Goal: Information Seeking & Learning: Learn about a topic

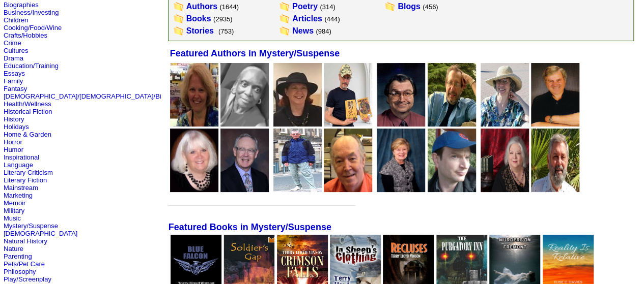
scroll to position [153, 0]
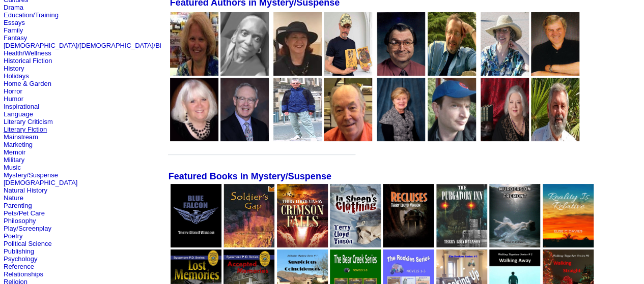
click at [21, 133] on link "Literary Fiction" at bounding box center [25, 130] width 43 height 8
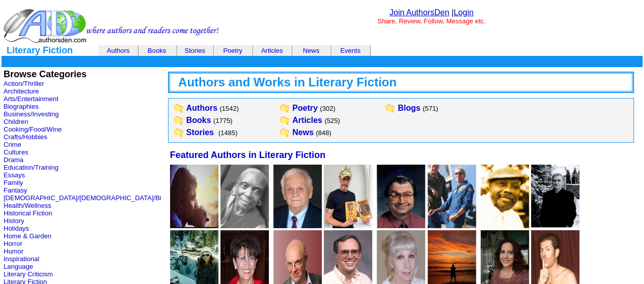
scroll to position [102, 0]
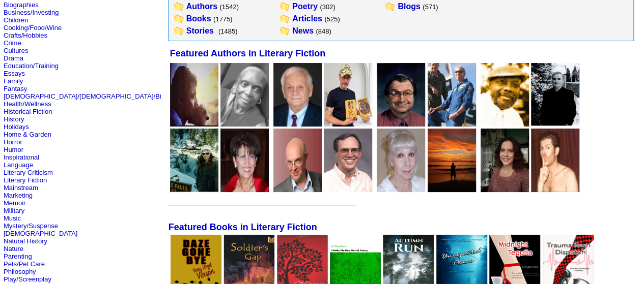
click at [170, 247] on img at bounding box center [195, 267] width 51 height 64
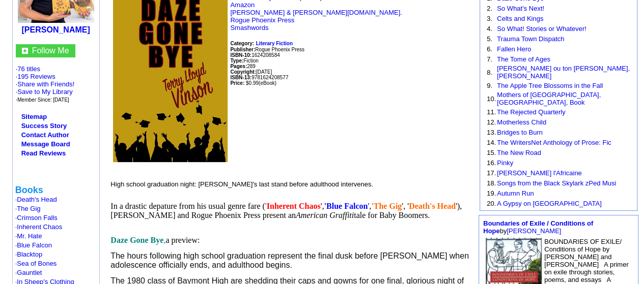
scroll to position [254, 0]
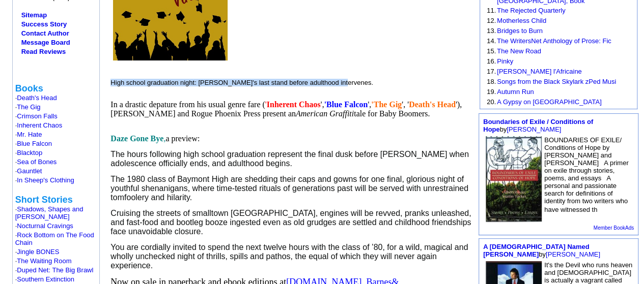
drag, startPoint x: 111, startPoint y: 77, endPoint x: 367, endPoint y: 68, distance: 256.2
click at [367, 68] on td "Kindle Edition Download to your Nook (eBook) Amazon [PERSON_NAME] & [PERSON_NAM…" at bounding box center [291, 99] width 363 height 430
copy font "High school graduation night: Youth's last stand before adulthood intervenes."
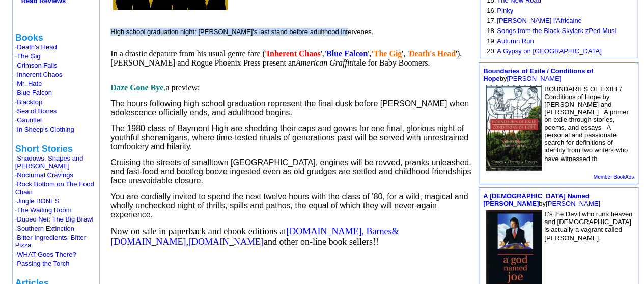
drag, startPoint x: 121, startPoint y: 205, endPoint x: 266, endPoint y: 227, distance: 146.3
click at [266, 227] on td "Kindle Edition Download to your Nook (eBook) Amazon Barnes & Noble.com. Rogue P…" at bounding box center [291, 48] width 363 height 430
copy span "You are cordially invited to spend the next twelve hours with the class of ’80,…"
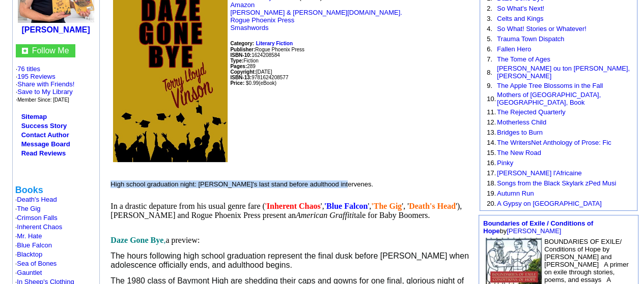
scroll to position [51, 0]
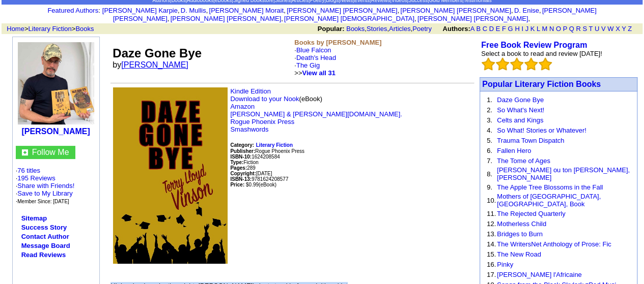
click at [153, 61] on link "[PERSON_NAME]" at bounding box center [154, 65] width 67 height 9
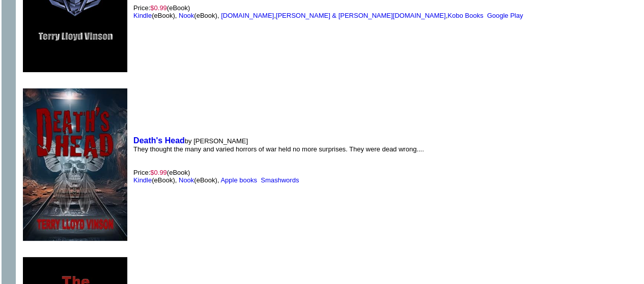
scroll to position [967, 0]
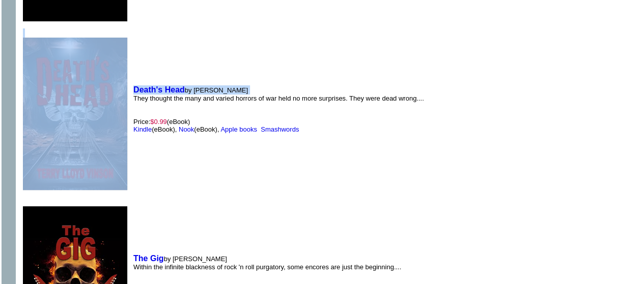
drag, startPoint x: 134, startPoint y: 92, endPoint x: 394, endPoint y: 96, distance: 260.1
click at [266, 101] on td "Death's Head by Terry L Vinson They thought the many and varied horrors of war …" at bounding box center [279, 109] width 296 height 167
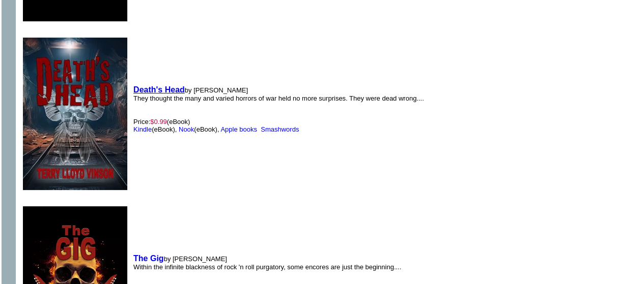
click at [175, 85] on b "Death's Head" at bounding box center [158, 89] width 51 height 9
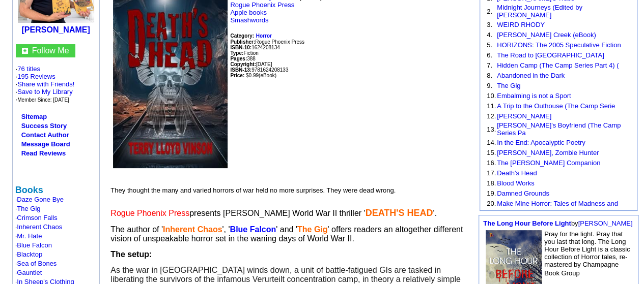
scroll to position [254, 0]
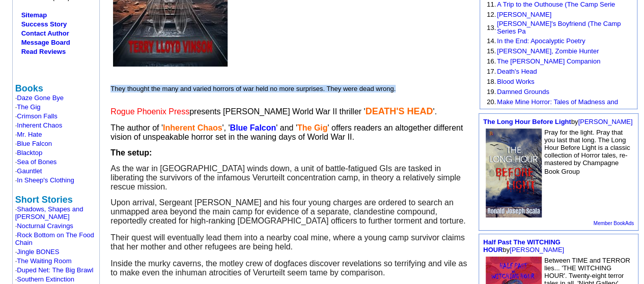
drag, startPoint x: 130, startPoint y: 84, endPoint x: 268, endPoint y: 152, distance: 153.6
click at [414, 85] on p "They thought the many and varied horrors of war held no more surprises. They we…" at bounding box center [291, 89] width 363 height 8
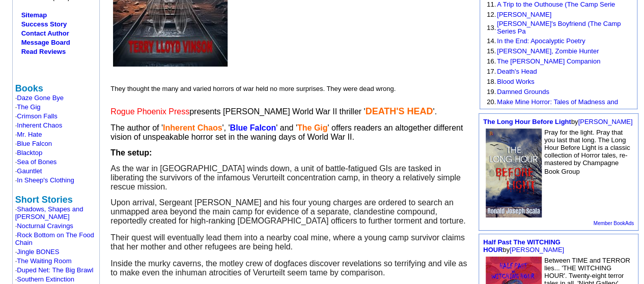
click at [255, 146] on td "Kindle Edition Download to your Nook (eBook) Rogue Phoenix Press Apple books Sm…" at bounding box center [291, 108] width 363 height 449
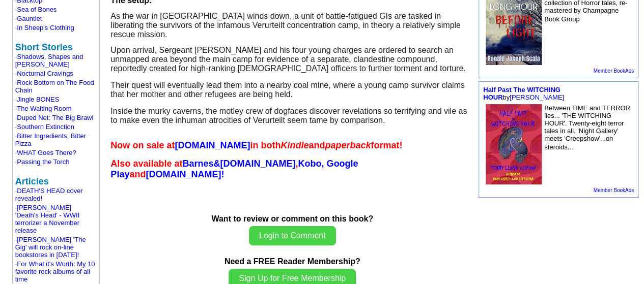
scroll to position [305, 0]
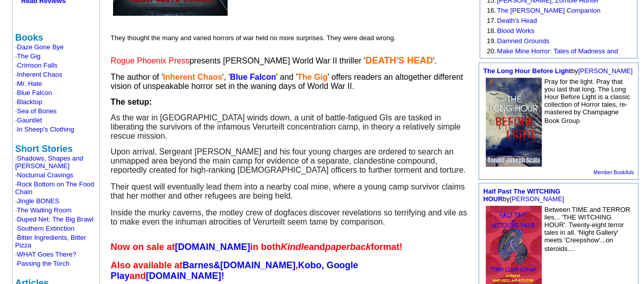
click at [115, 113] on span "As the war in Europe winds down, a unit of battle-fatigued GIs are tasked in li…" at bounding box center [285, 126] width 350 height 27
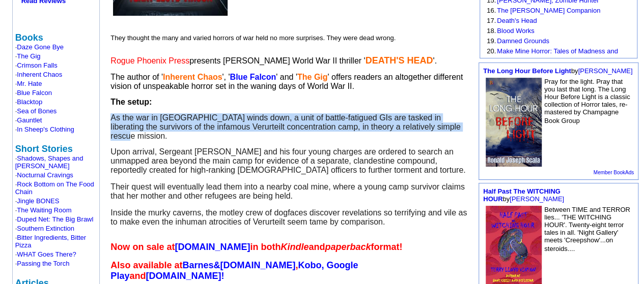
drag, startPoint x: 112, startPoint y: 112, endPoint x: 440, endPoint y: 118, distance: 328.3
click at [440, 118] on td "Kindle Edition Download to your Nook (eBook) Rogue Phoenix Press Apple books Sm…" at bounding box center [291, 57] width 363 height 449
copy span "As the war in Europe winds down, a unit of battle-fatigued GIs are tasked in li…"
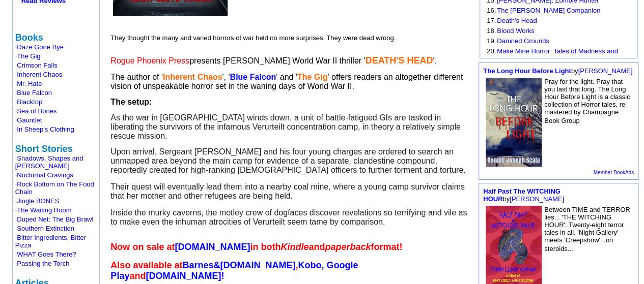
drag, startPoint x: 190, startPoint y: 35, endPoint x: 146, endPoint y: 25, distance: 45.3
click at [189, 36] on td "Kindle Edition Download to your Nook (eBook) Rogue Phoenix Press Apple books Sm…" at bounding box center [291, 57] width 363 height 449
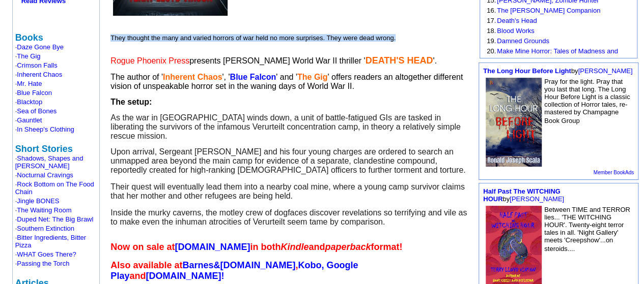
drag, startPoint x: 111, startPoint y: 31, endPoint x: 400, endPoint y: 26, distance: 288.1
click at [402, 34] on p "They thought the many and varied horrors of war held no more surprises. They we…" at bounding box center [291, 38] width 363 height 8
copy font "They thought the many and varied horrors of war held no more surprises. They we…"
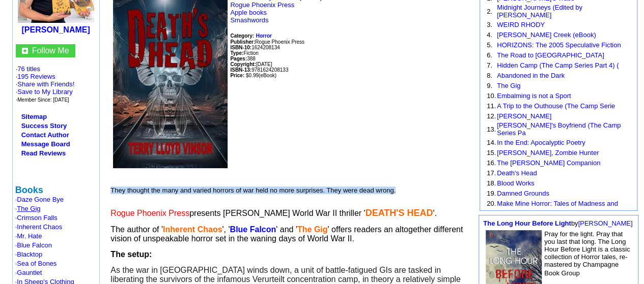
click at [34, 205] on link "The Gig" at bounding box center [28, 209] width 23 height 8
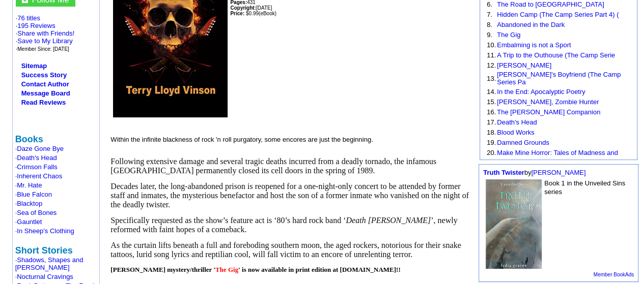
scroll to position [254, 0]
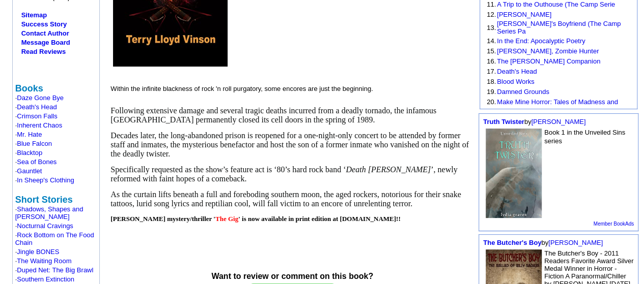
click at [110, 85] on font "Within the infinite blackness of rock 'n roll purgatory, some encores are just …" at bounding box center [241, 89] width 262 height 8
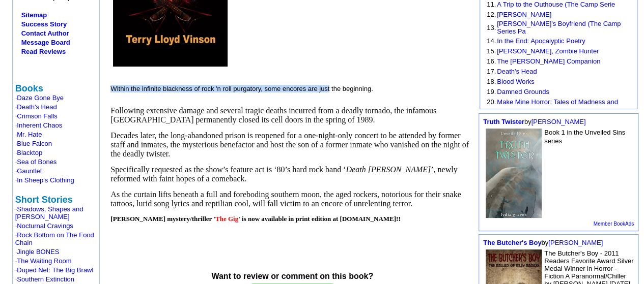
drag, startPoint x: 112, startPoint y: 81, endPoint x: 329, endPoint y: 86, distance: 216.9
click at [329, 86] on p "Within the infinite blackness of rock 'n roll purgatory, some encores are just …" at bounding box center [291, 89] width 363 height 8
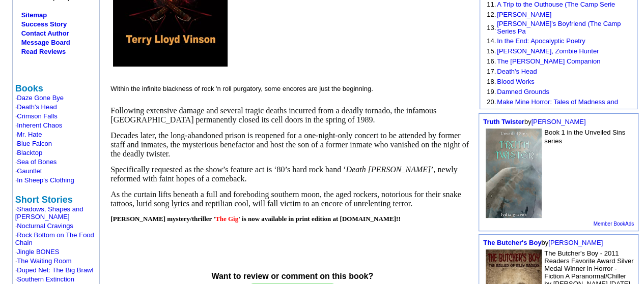
click at [375, 88] on td "Kindle Edition Download to your Nook (eBook) Rogue Phoenix Press Google Play Ap…" at bounding box center [291, 61] width 363 height 354
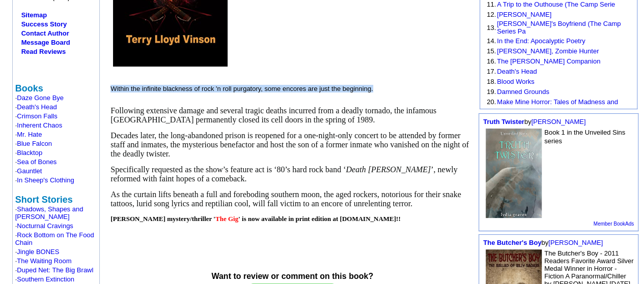
drag, startPoint x: 111, startPoint y: 81, endPoint x: 375, endPoint y: 82, distance: 263.6
click at [375, 85] on p "Within the infinite blackness of rock 'n roll purgatory, some encores are just …" at bounding box center [291, 89] width 363 height 8
copy font "Within the infinite blackness of rock 'n roll purgatory, some encores are just …"
click at [50, 122] on link "Inherent Chaos" at bounding box center [39, 126] width 45 height 8
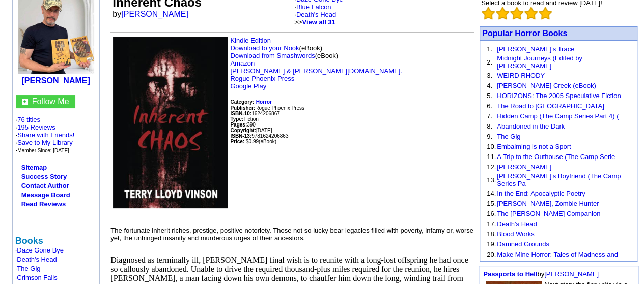
scroll to position [153, 0]
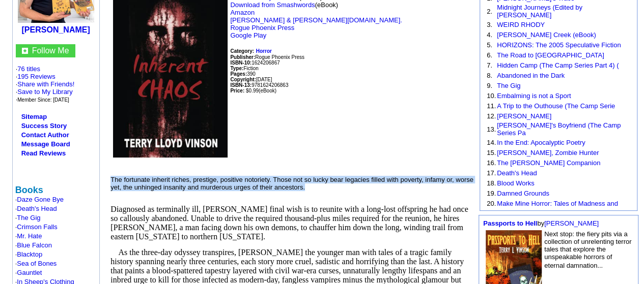
drag, startPoint x: 111, startPoint y: 170, endPoint x: 316, endPoint y: 183, distance: 205.0
click at [316, 183] on p "The fortunate inherit riches, prestige, positive notoriety. Those not so lucky …" at bounding box center [291, 183] width 363 height 15
copy font "The fortunate inherit riches, prestige, positive notoriety. Those not so lucky …"
click at [39, 242] on link "Blue Falcon" at bounding box center [34, 246] width 35 height 8
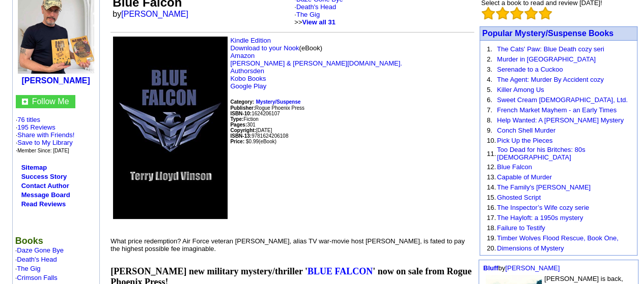
scroll to position [204, 0]
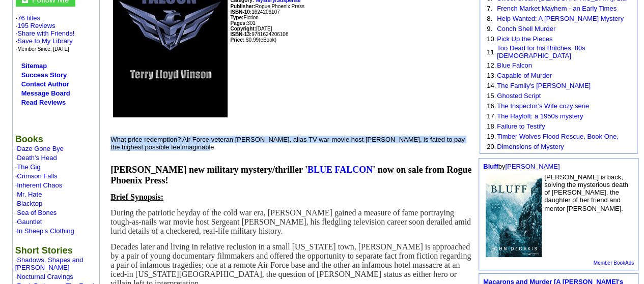
drag, startPoint x: 112, startPoint y: 132, endPoint x: 189, endPoint y: 140, distance: 77.2
click at [189, 140] on p "What price redemption? Air Force veteran Deron Barrow, alias TV war-movie host …" at bounding box center [291, 143] width 363 height 15
copy font "What price redemption? Air Force veteran Deron Barrow, alias TV war-movie host …"
click at [51, 182] on link "Inherent Chaos" at bounding box center [39, 186] width 45 height 8
